Goal: Check status

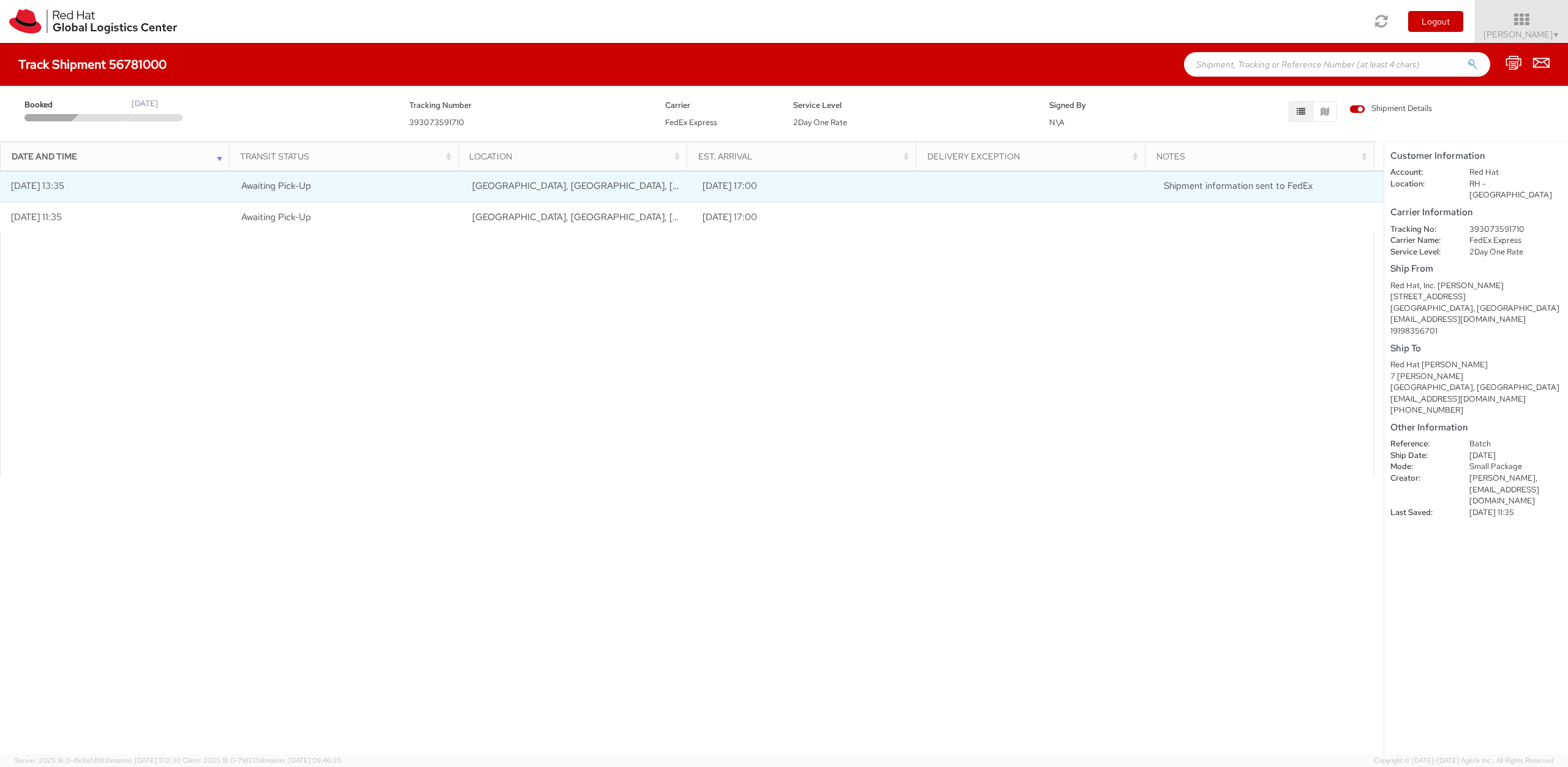
click at [142, 187] on td "[DATE] 13:35" at bounding box center [115, 186] width 231 height 30
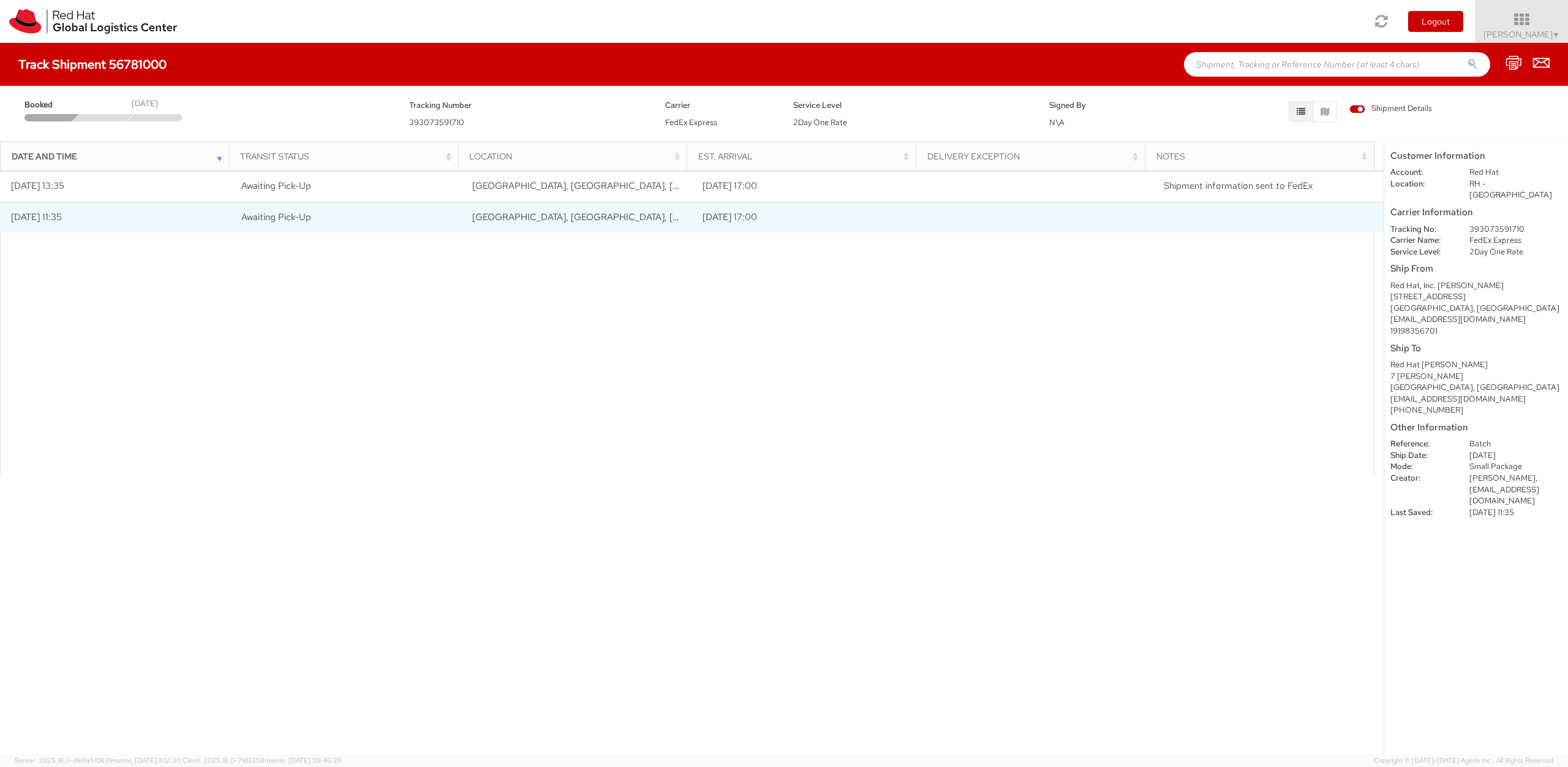
click at [136, 212] on td "[DATE] 11:35" at bounding box center [115, 217] width 231 height 30
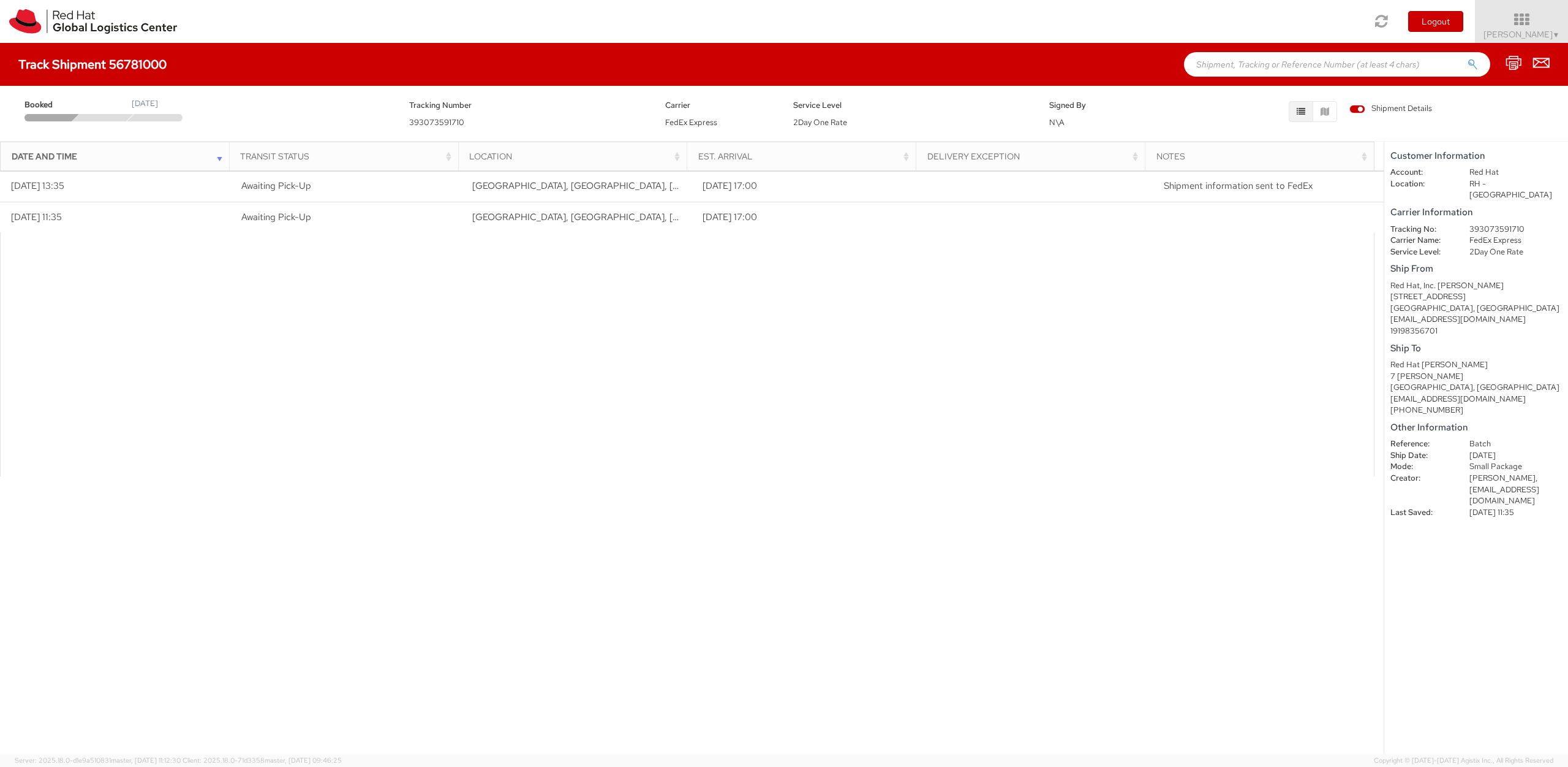
click at [1407, 314] on div "[EMAIL_ADDRESS][DOMAIN_NAME]" at bounding box center [1476, 319] width 171 height 12
click at [98, 24] on img at bounding box center [93, 21] width 168 height 24
